Goal: Task Accomplishment & Management: Manage account settings

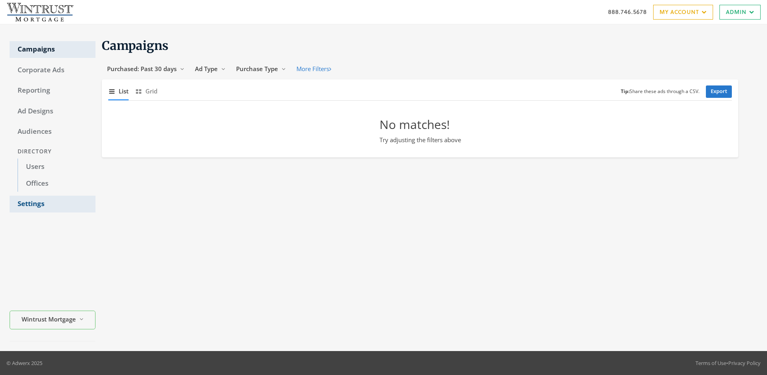
click at [52, 204] on link "Settings" at bounding box center [53, 204] width 86 height 17
select select "[PERSON_NAME]"
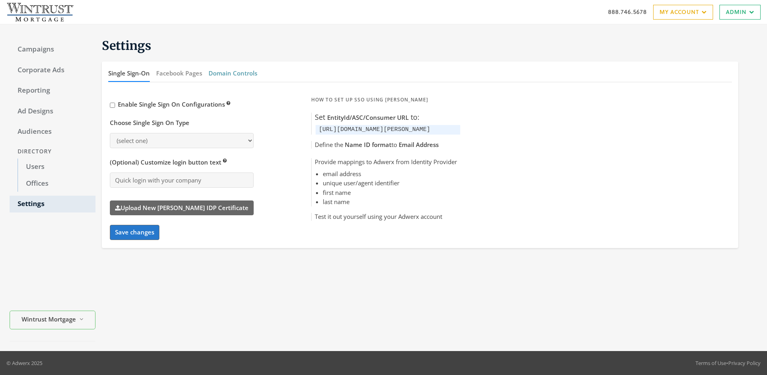
click at [233, 73] on button "Domain Controls" at bounding box center [233, 73] width 49 height 17
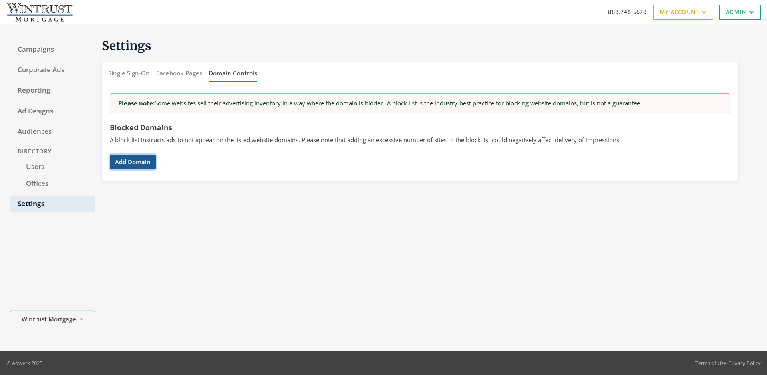
click at [133, 162] on button "Add Domain" at bounding box center [133, 162] width 46 height 15
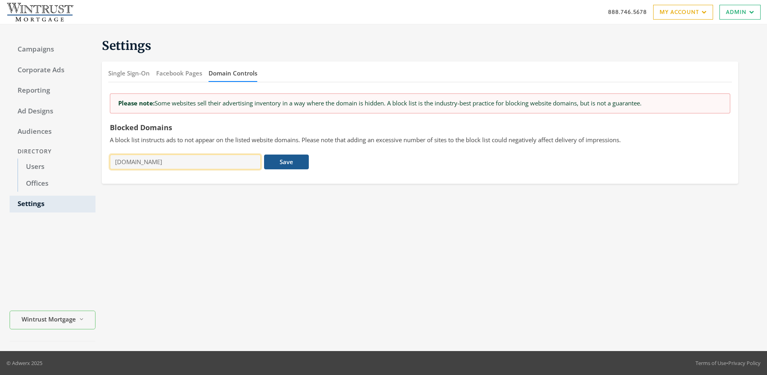
type input "[DOMAIN_NAME]"
click at [287, 162] on button "Save" at bounding box center [286, 162] width 44 height 15
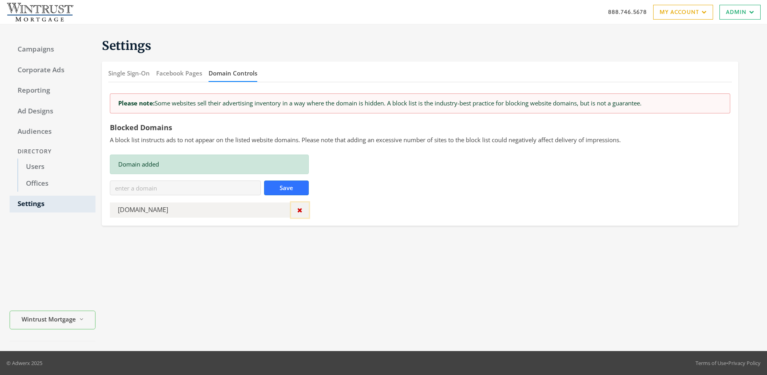
click at [300, 210] on icon "button" at bounding box center [299, 210] width 5 height 6
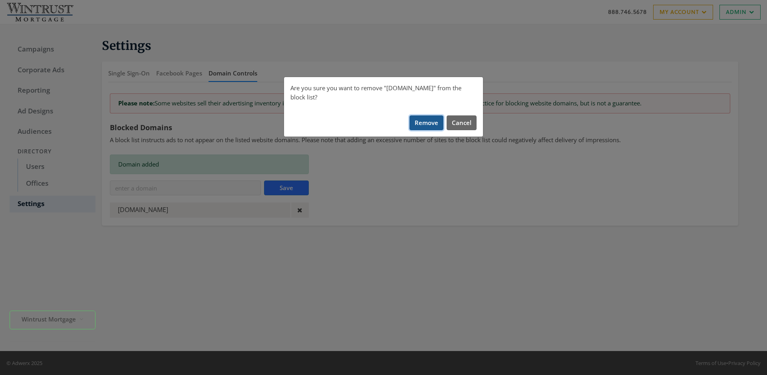
click at [427, 116] on button "Remove" at bounding box center [427, 123] width 34 height 15
